Goal: Book appointment/travel/reservation

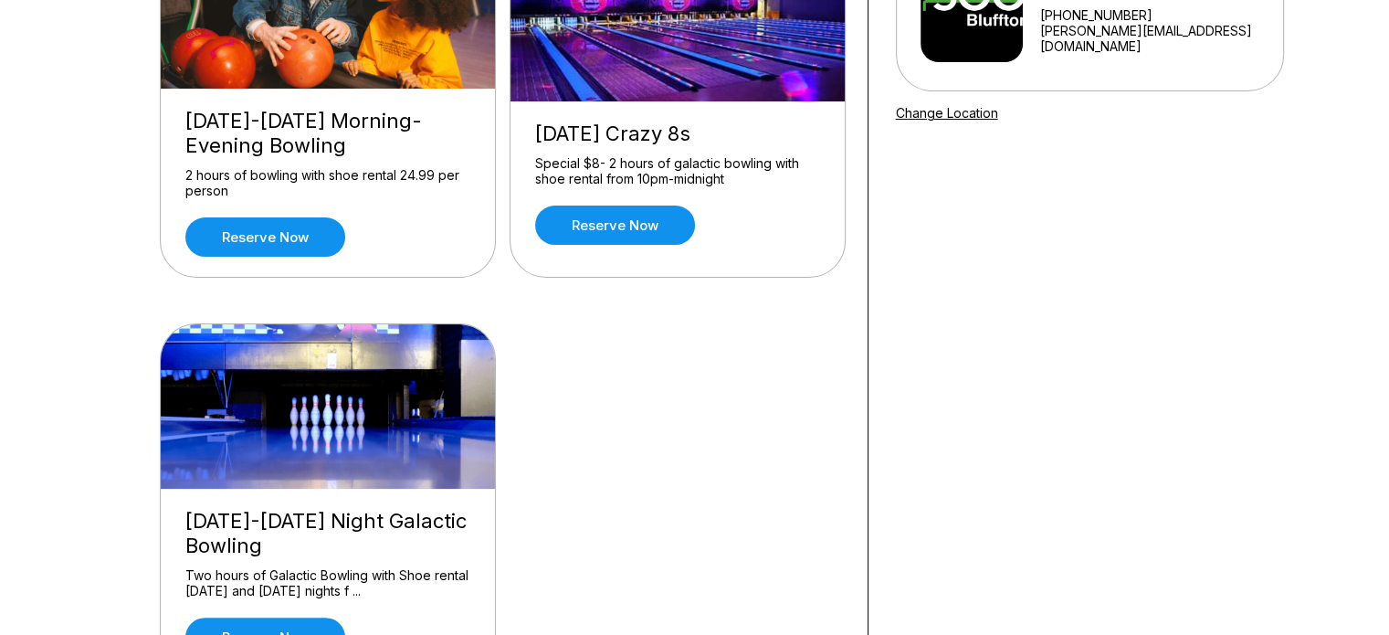
scroll to position [365, 0]
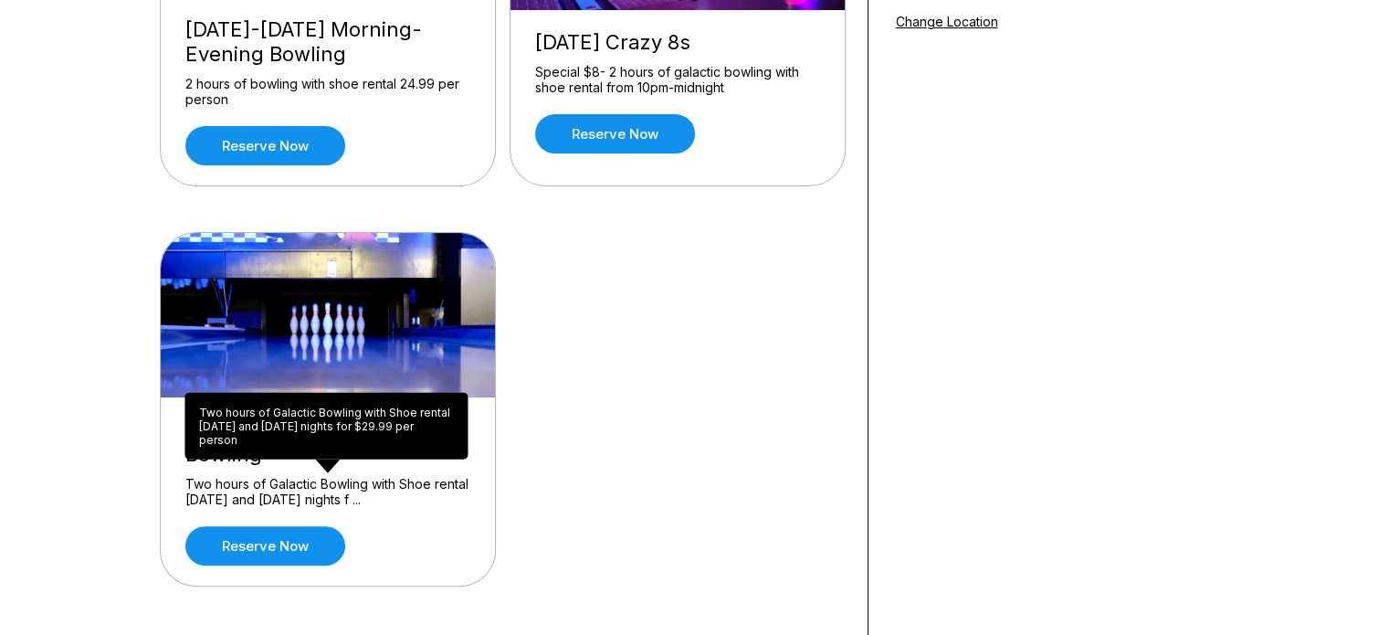
click at [286, 458] on div "Two hours of Galactic Bowling with Shoe rental [DATE] and [DATE] nights for $29…" at bounding box center [326, 426] width 283 height 67
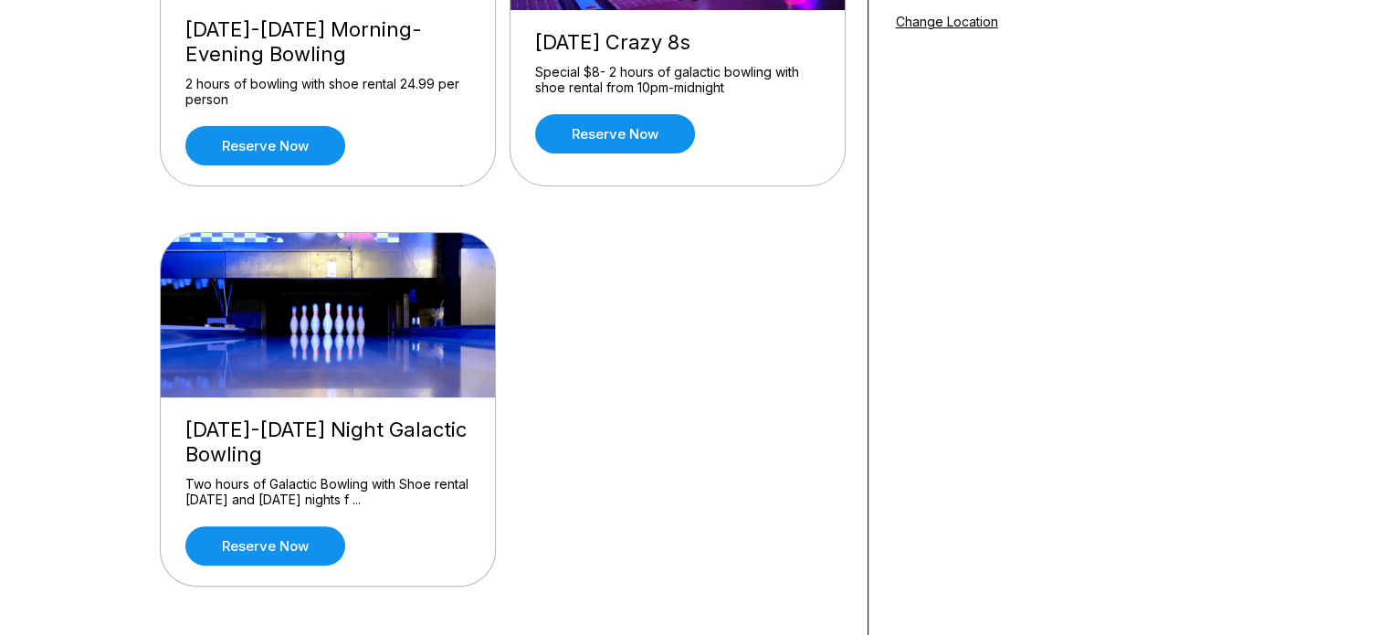
scroll to position [0, 0]
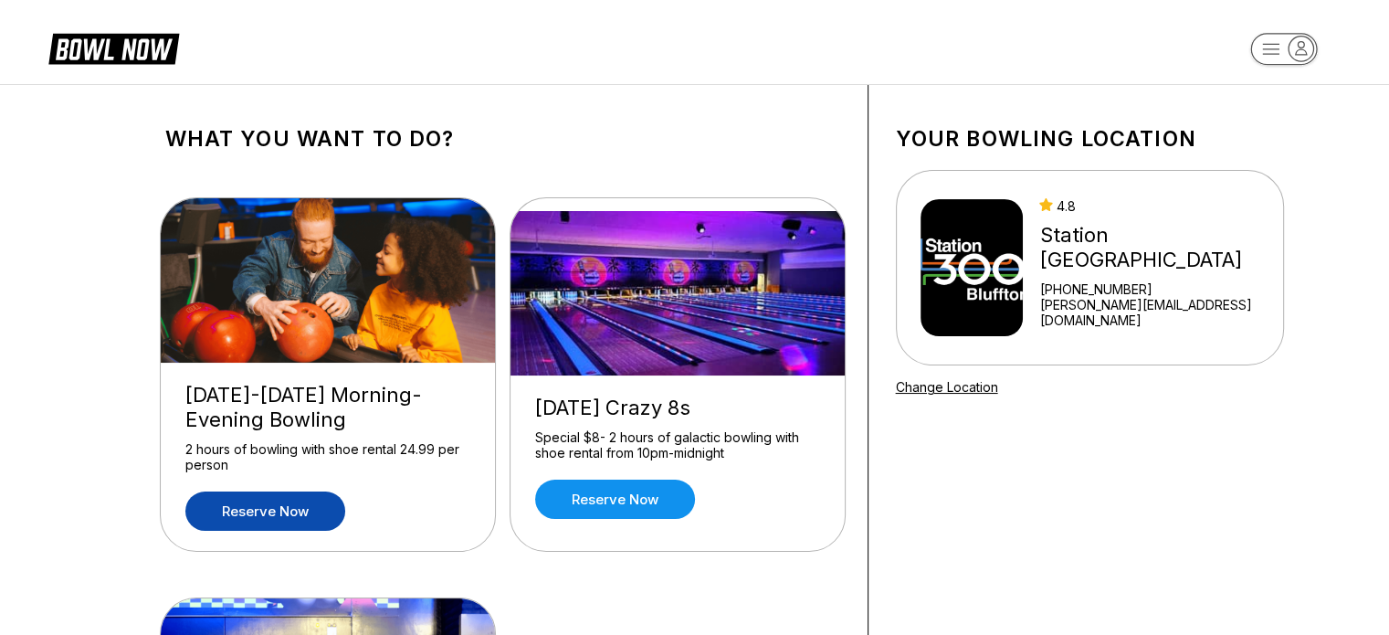
click at [228, 519] on link "Reserve now" at bounding box center [265, 510] width 160 height 39
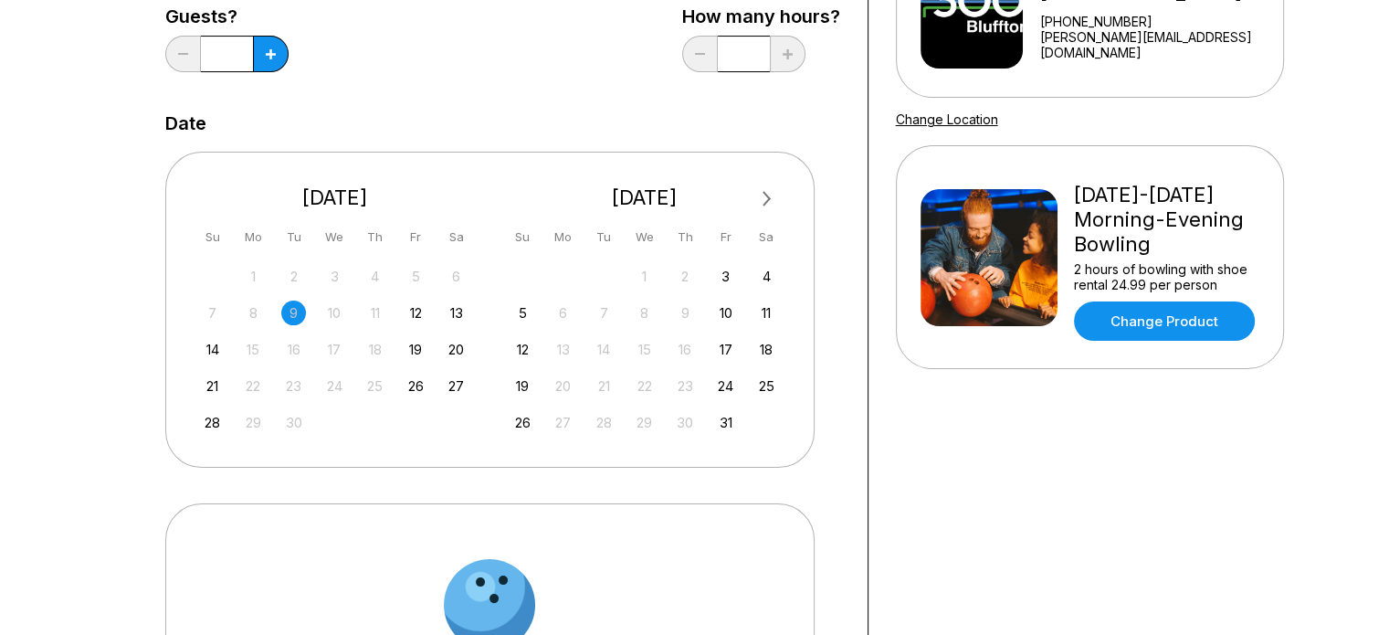
scroll to position [274, 0]
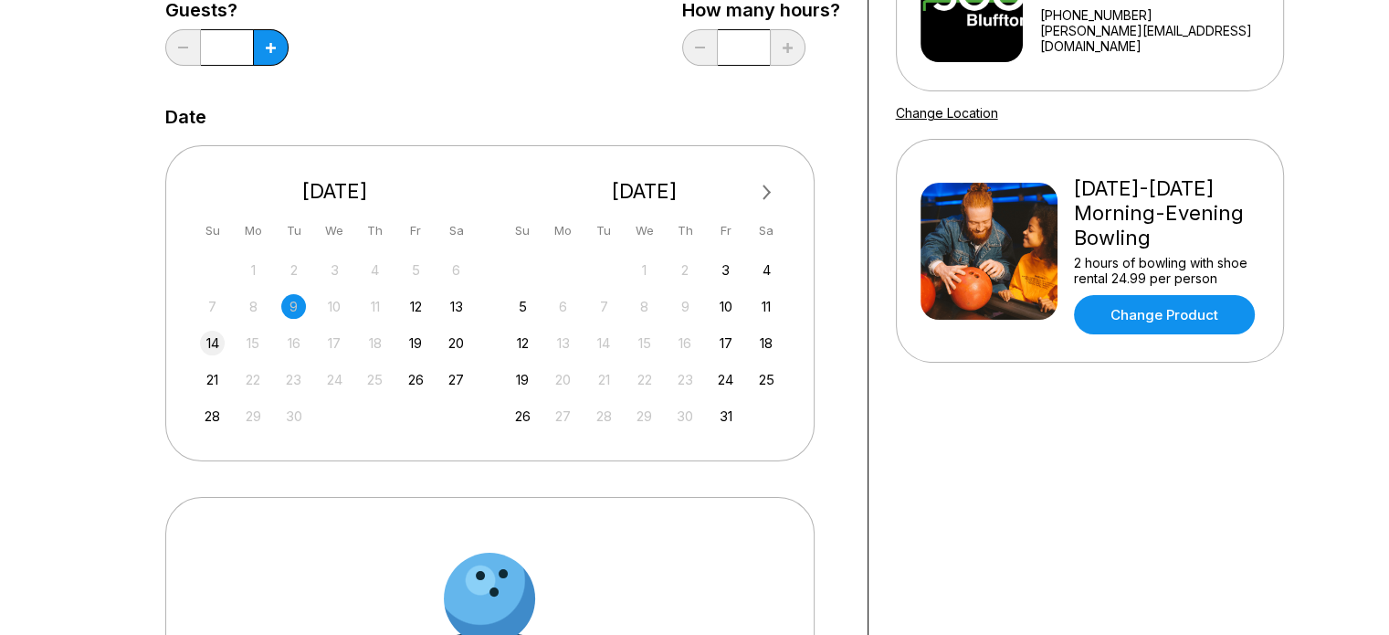
drag, startPoint x: 214, startPoint y: 350, endPoint x: 223, endPoint y: 343, distance: 11.7
click at [214, 349] on div "14" at bounding box center [212, 343] width 25 height 25
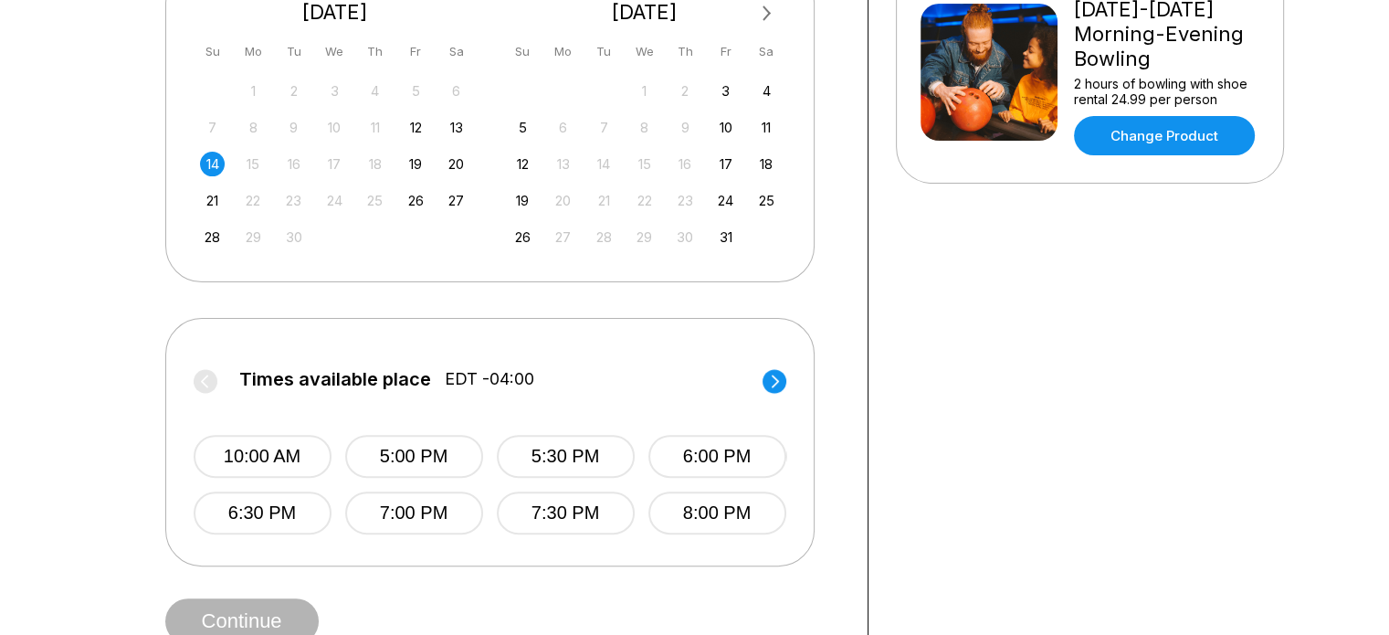
scroll to position [457, 0]
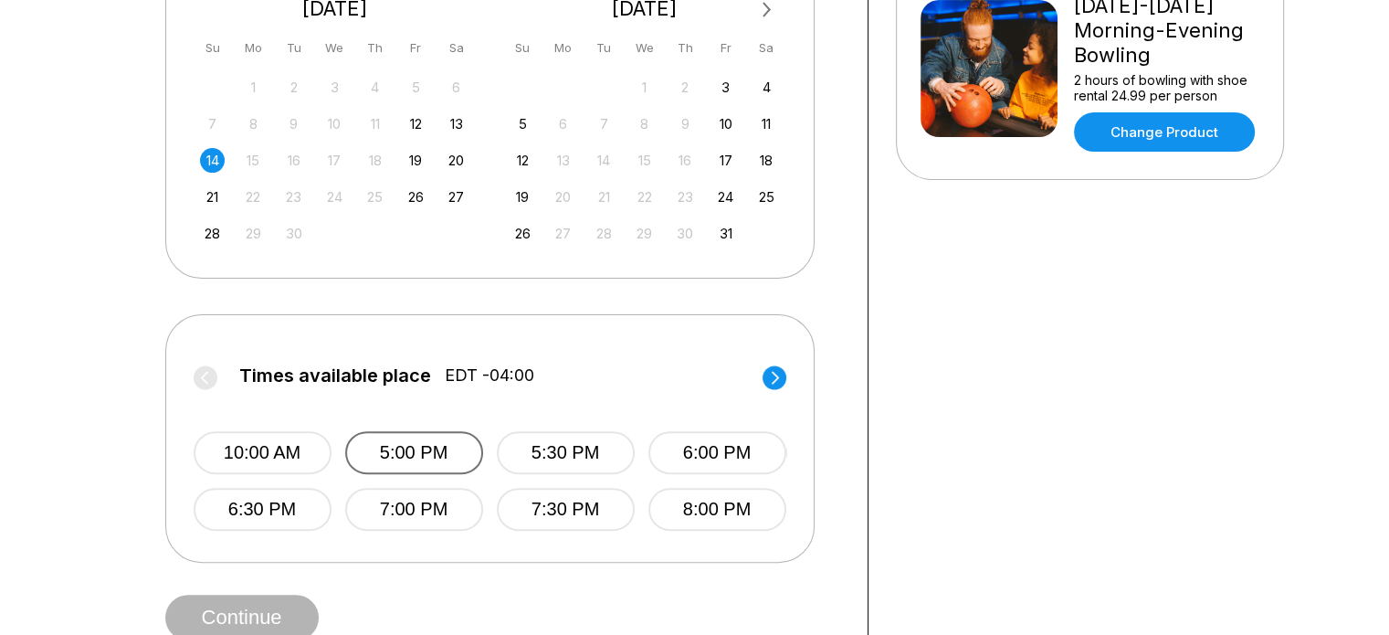
click at [448, 446] on button "5:00 PM" at bounding box center [414, 452] width 138 height 43
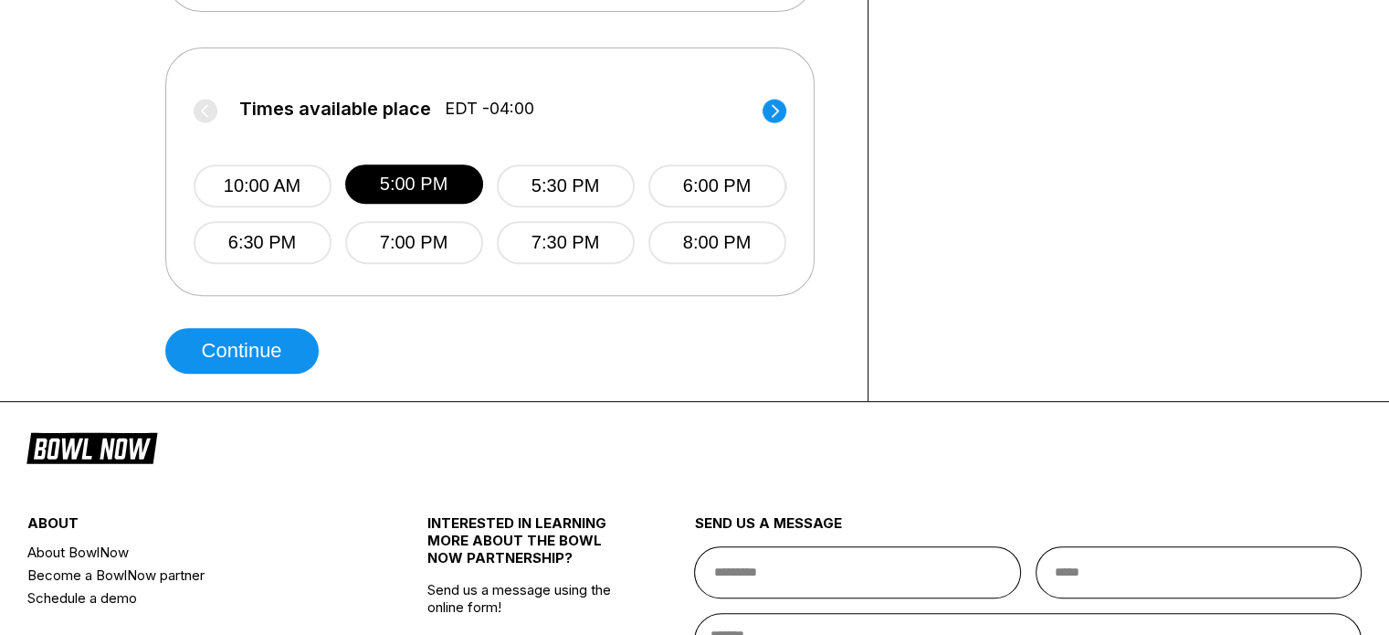
scroll to position [731, 0]
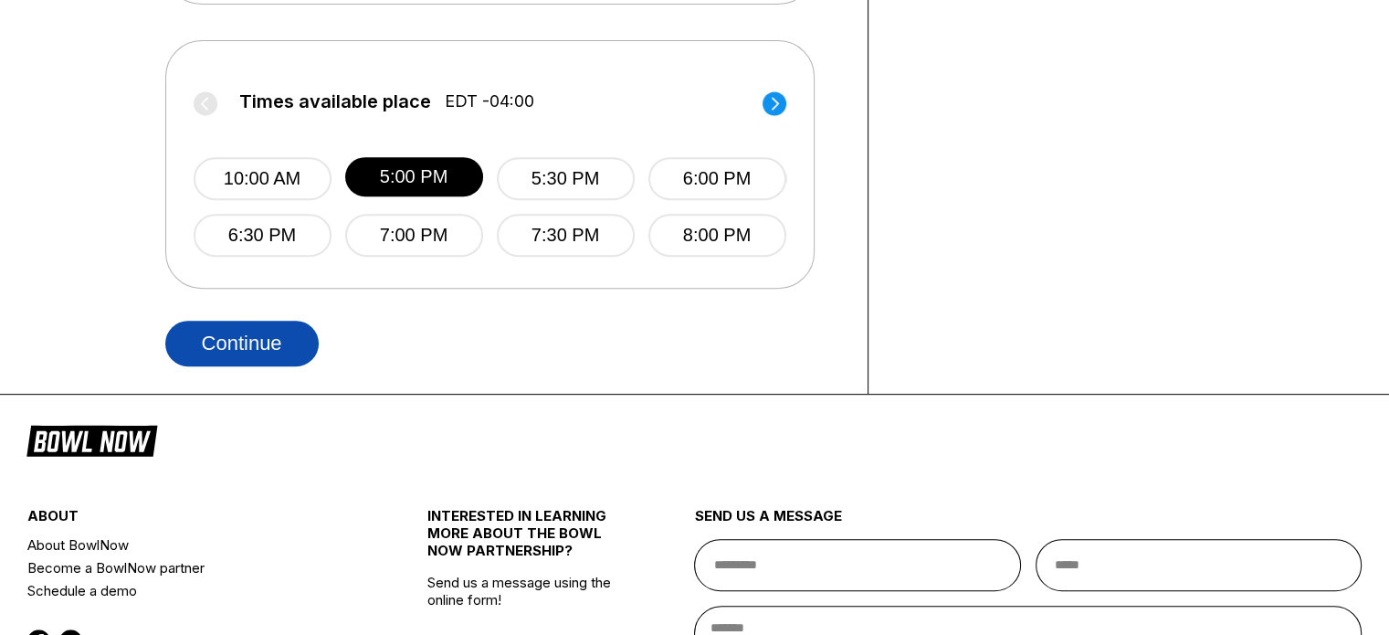
click at [275, 356] on button "Continue" at bounding box center [241, 344] width 153 height 46
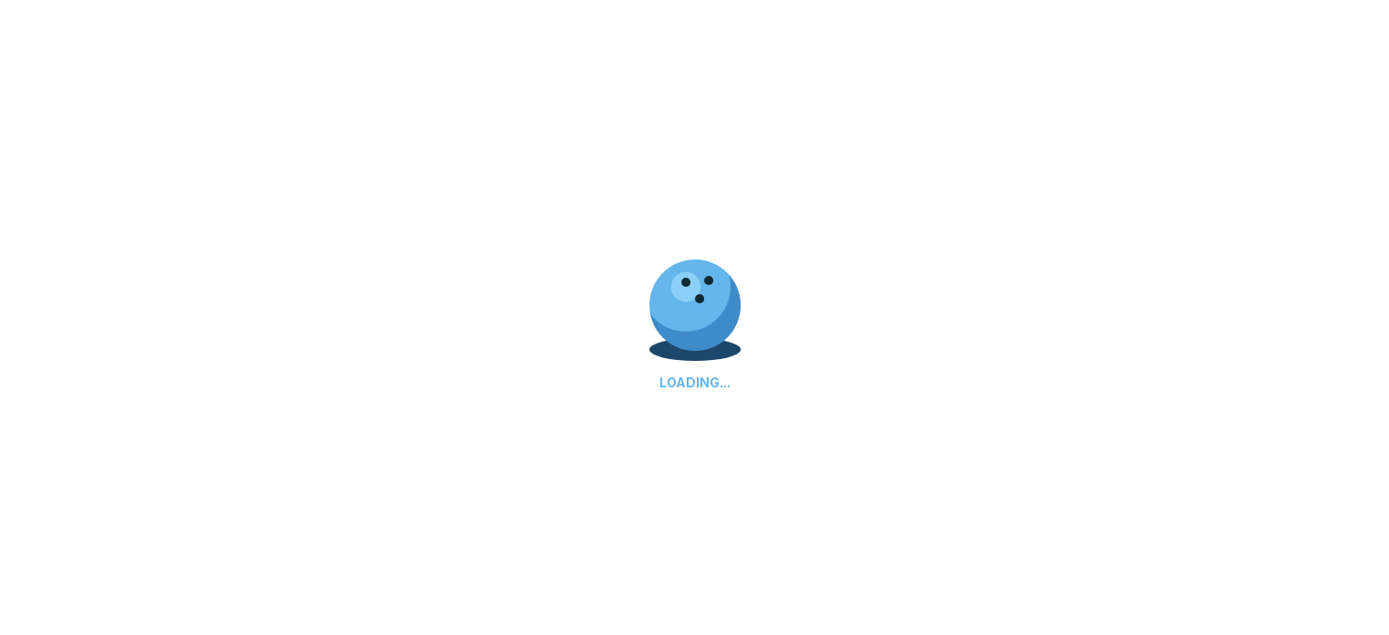
select select "**"
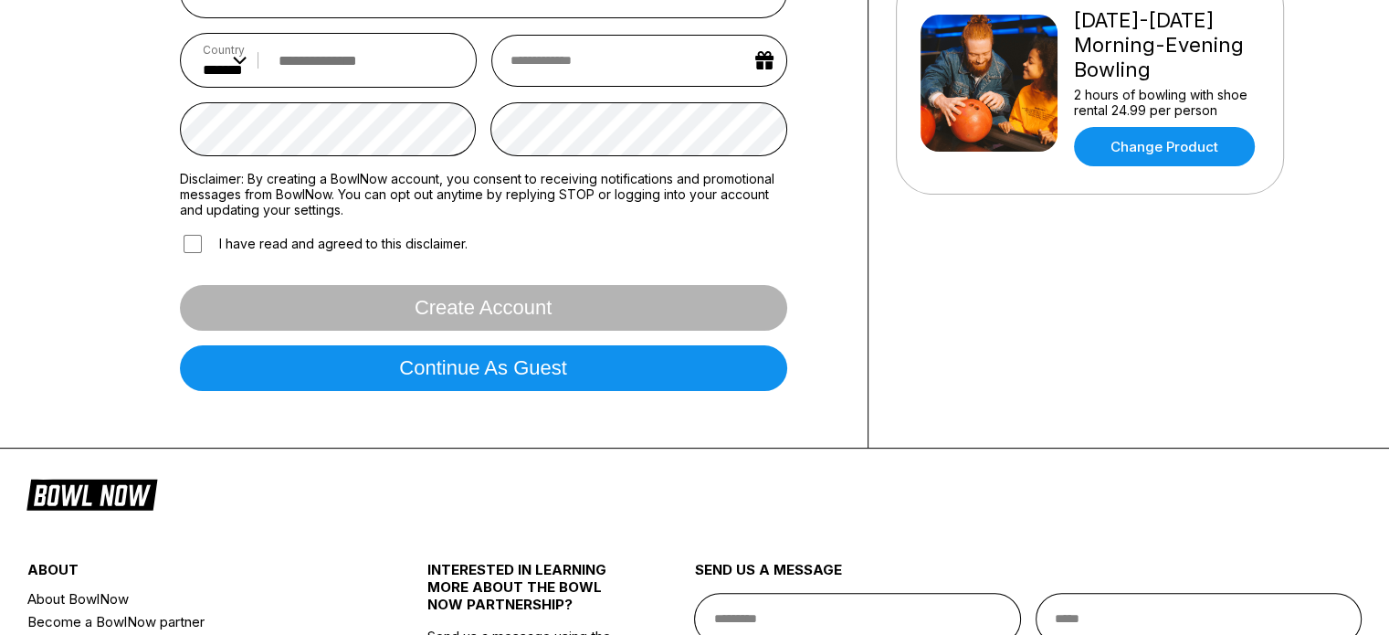
scroll to position [639, 0]
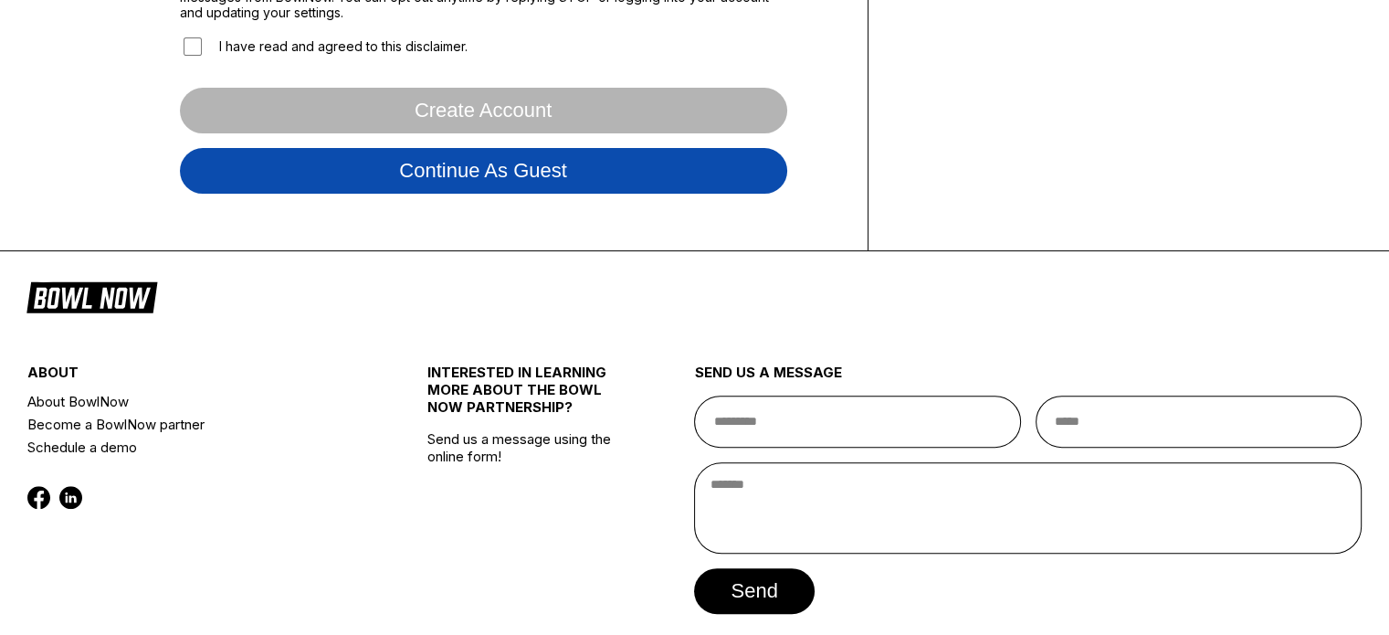
click at [539, 163] on button "Continue as guest" at bounding box center [483, 171] width 607 height 46
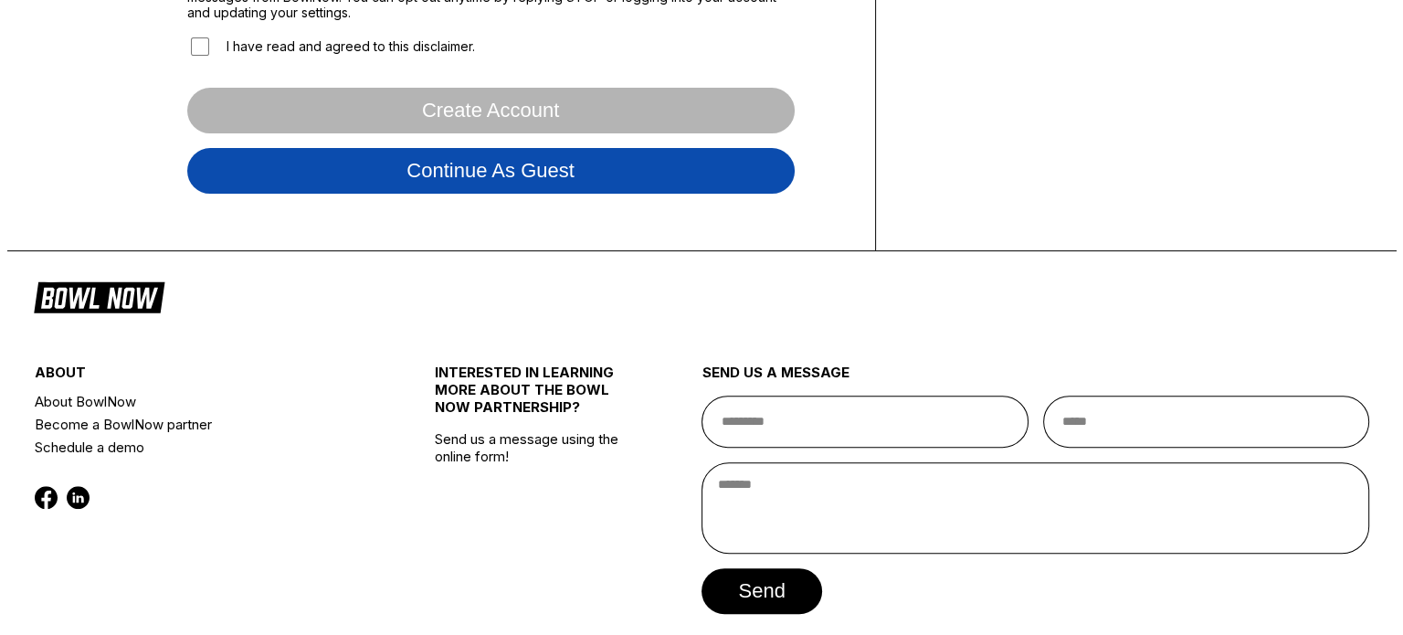
scroll to position [340, 0]
